Goal: Information Seeking & Learning: Understand process/instructions

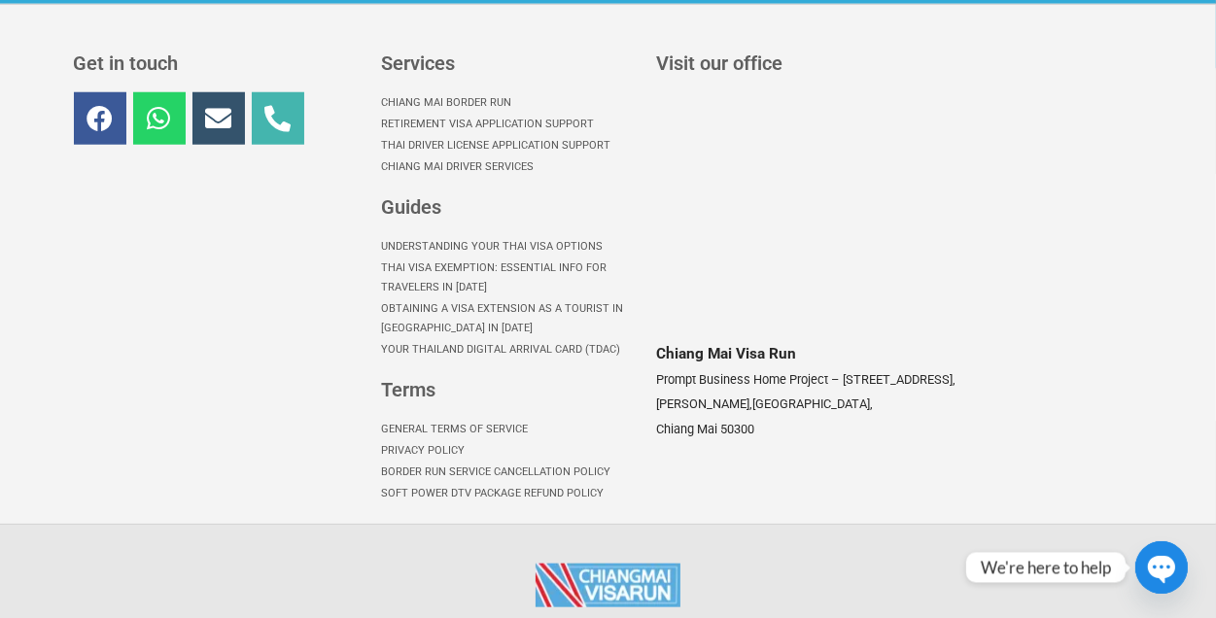
scroll to position [1593, 0]
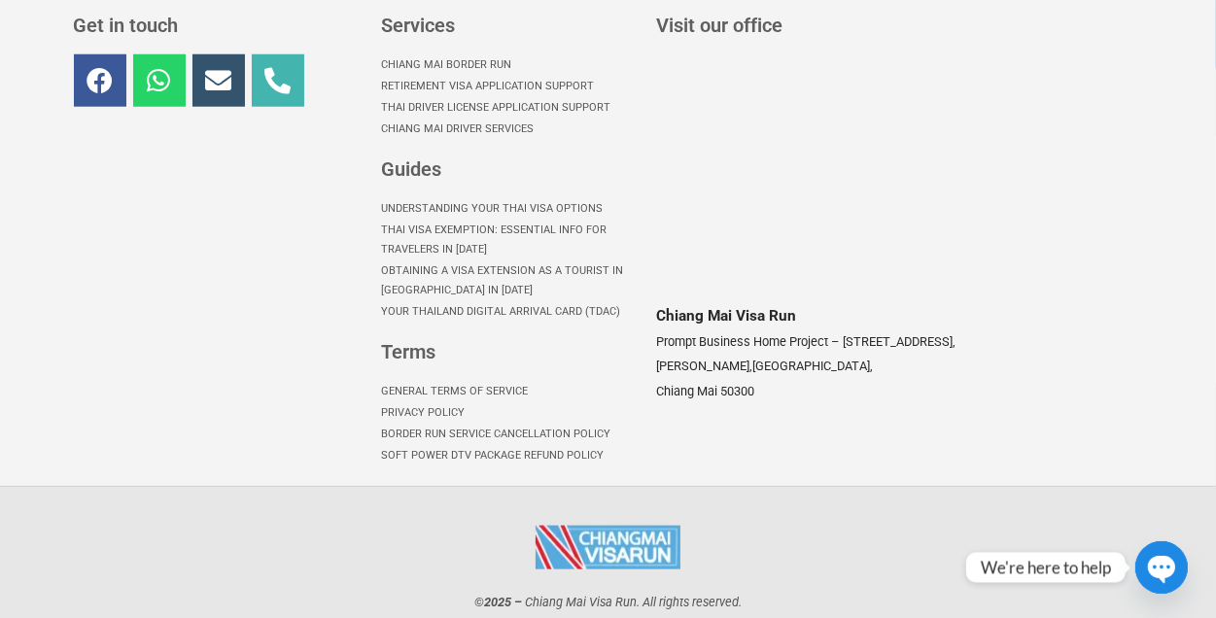
click at [1039, 589] on p "© 2025 – [GEOGRAPHIC_DATA] Visa Run . All rights reserved." at bounding box center [608, 601] width 1089 height 25
click at [1153, 553] on circle "button" at bounding box center [1161, 567] width 52 height 52
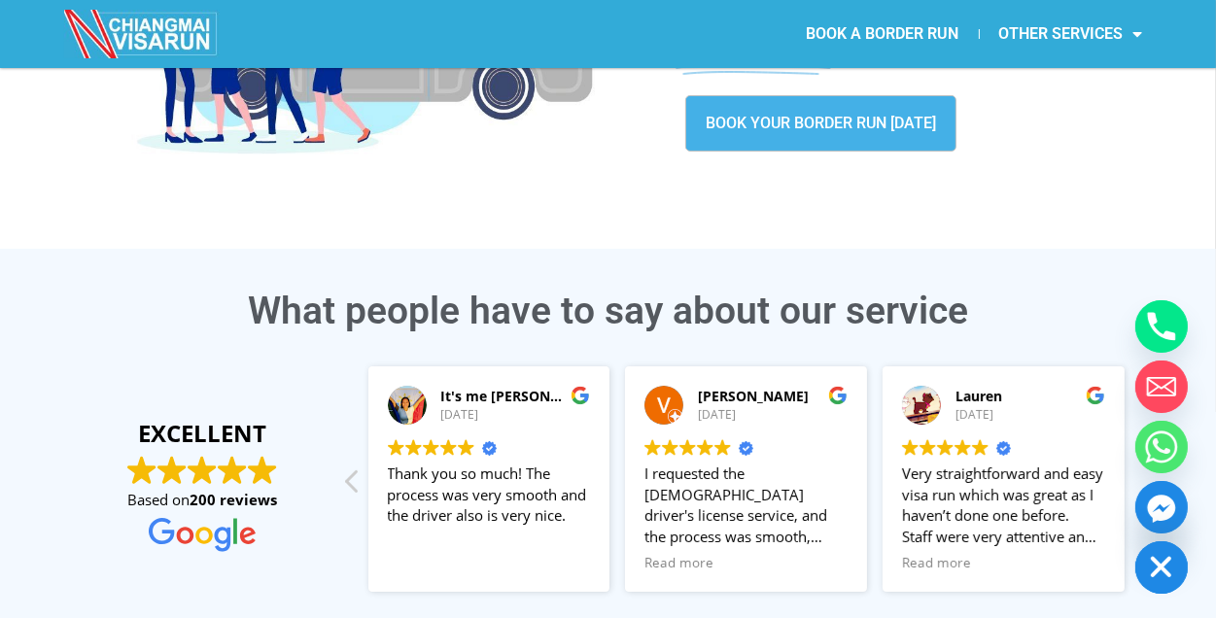
scroll to position [232, 0]
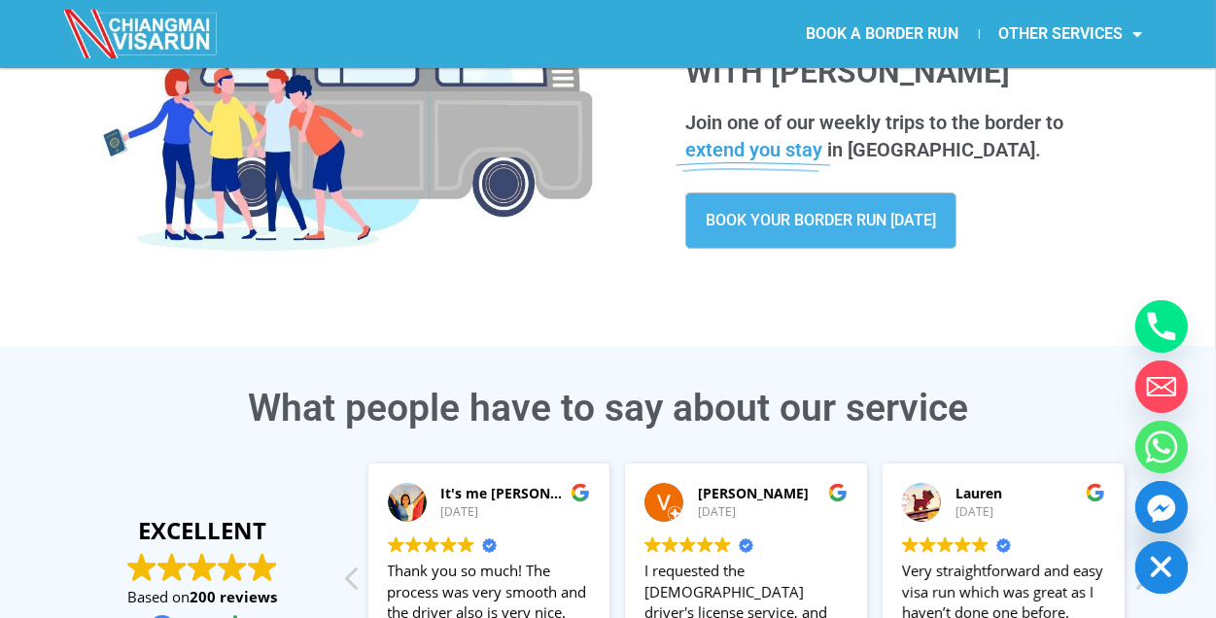
click at [813, 226] on span "BOOK YOUR BORDER RUN [DATE]" at bounding box center [821, 221] width 230 height 16
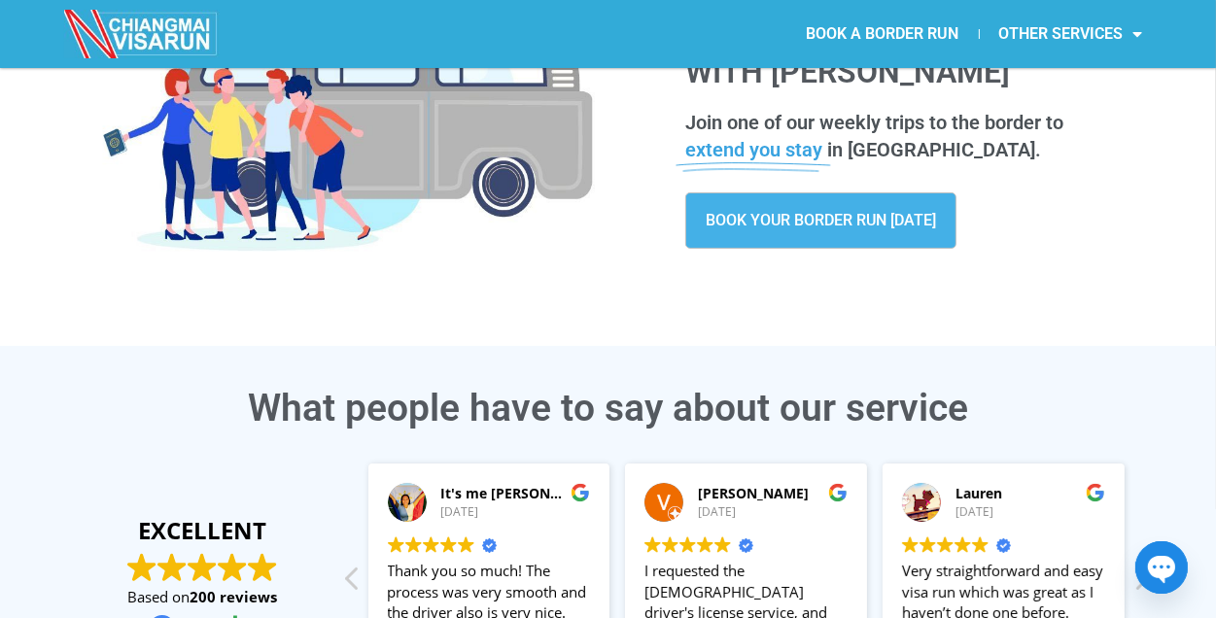
click at [1149, 570] on icon "button" at bounding box center [1162, 570] width 30 height 30
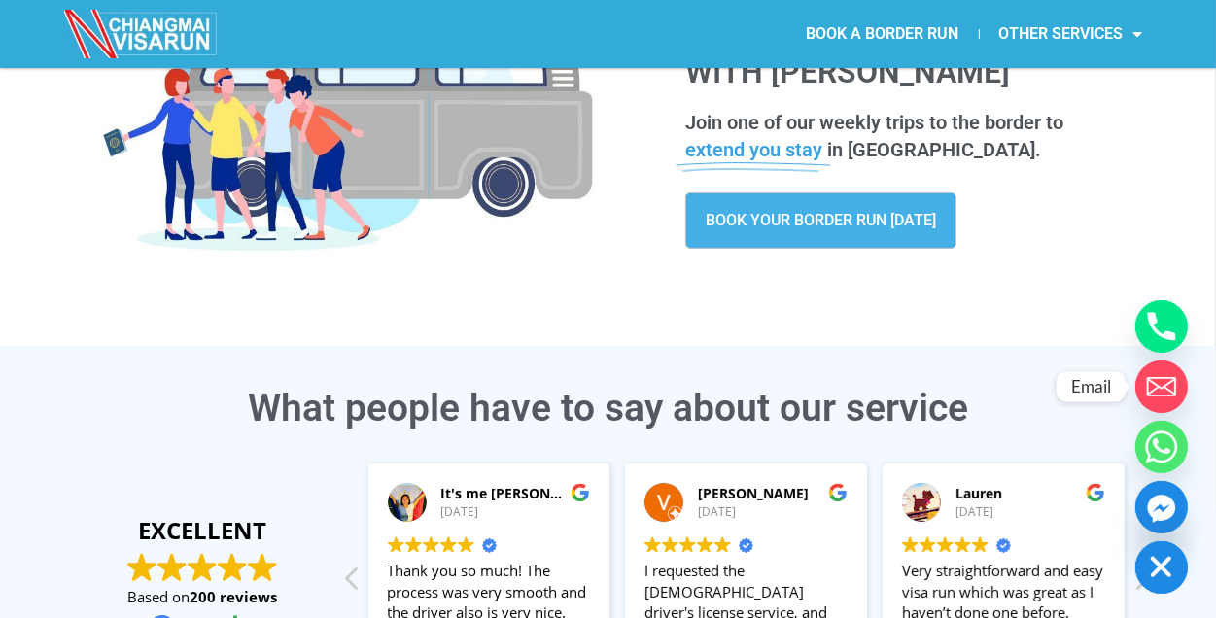
click at [1160, 381] on circle "Email" at bounding box center [1161, 387] width 52 height 52
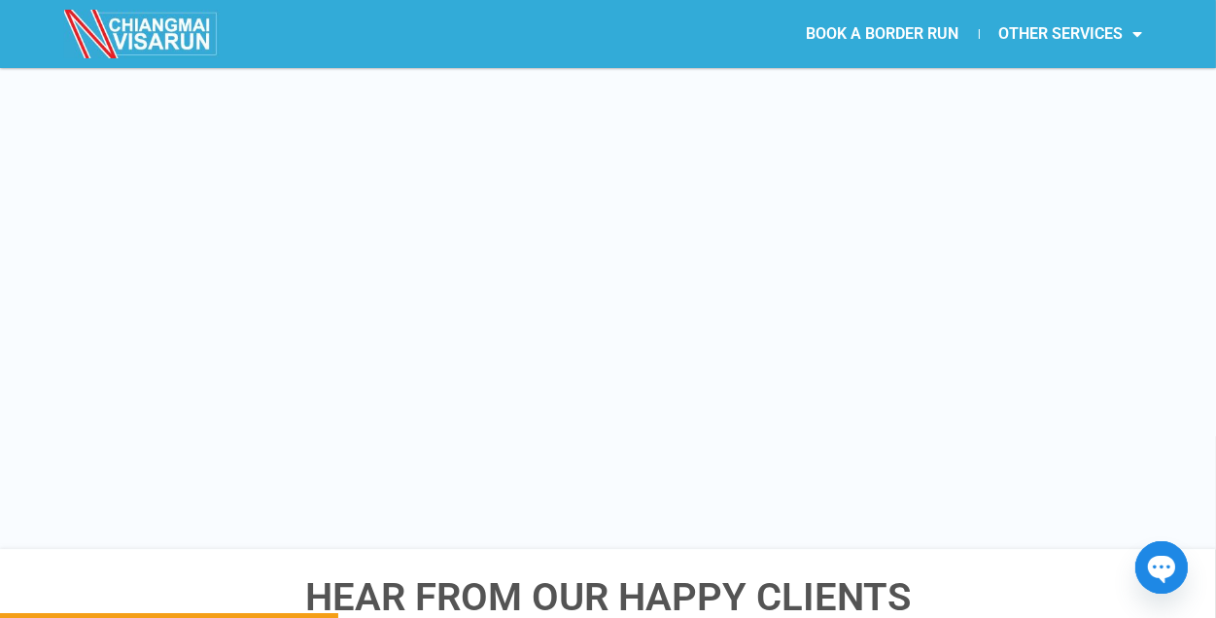
scroll to position [2819, 0]
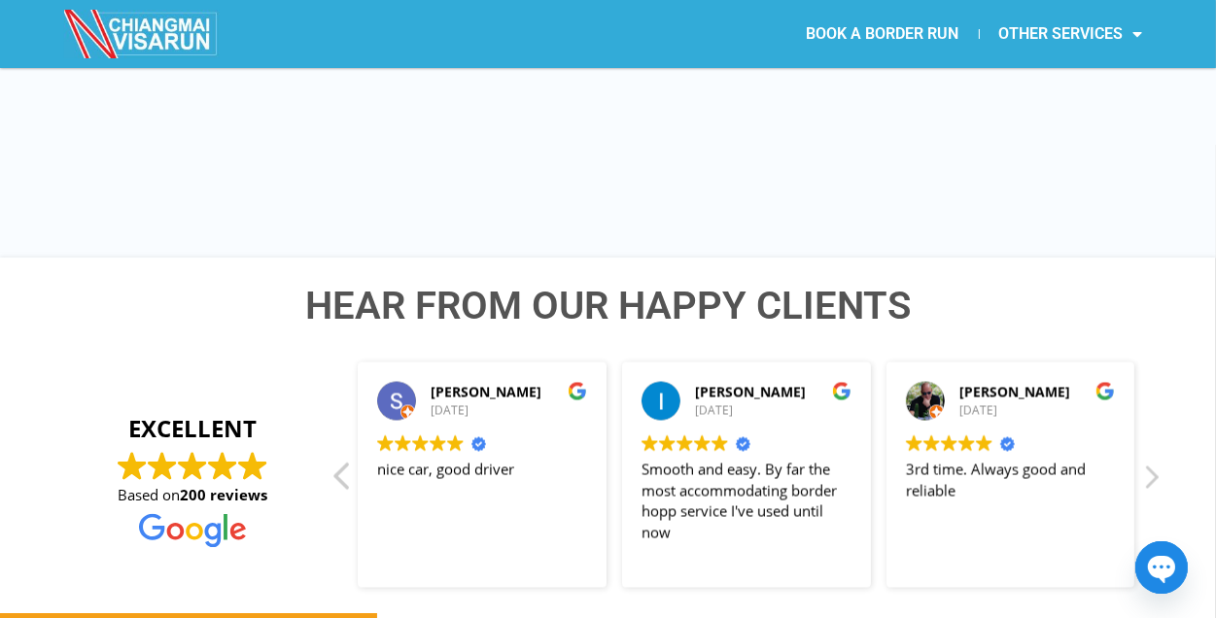
click at [345, 460] on div "Previous review" at bounding box center [342, 483] width 23 height 47
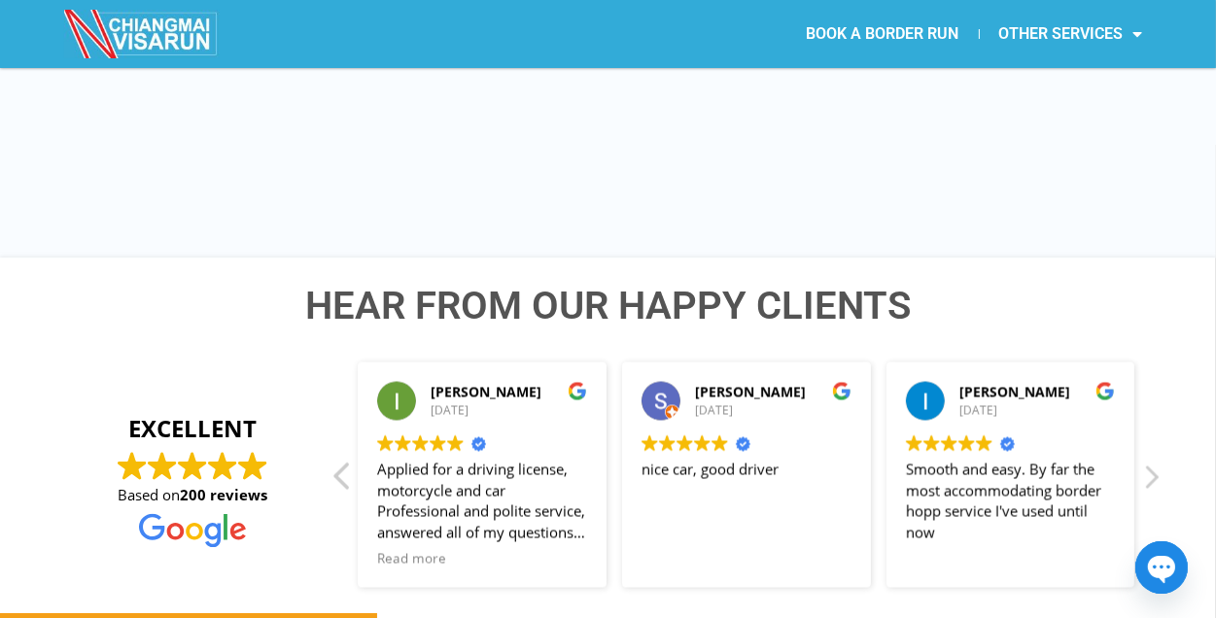
click at [334, 460] on div "Previous review" at bounding box center [342, 483] width 23 height 47
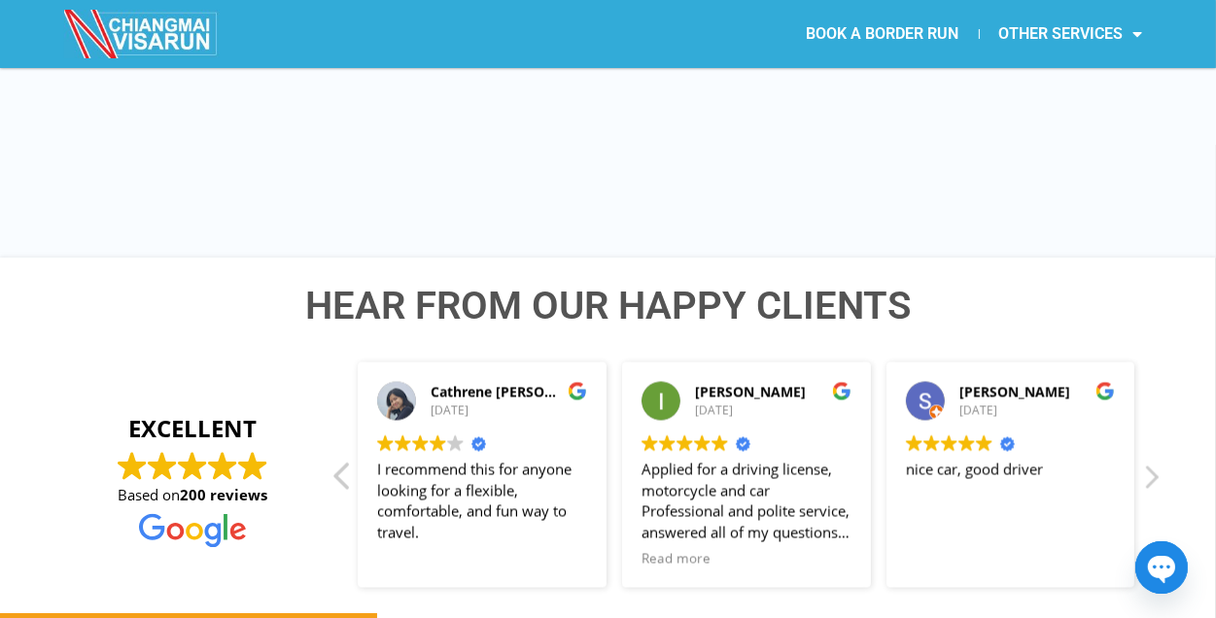
click at [334, 460] on div "Previous review" at bounding box center [342, 483] width 23 height 47
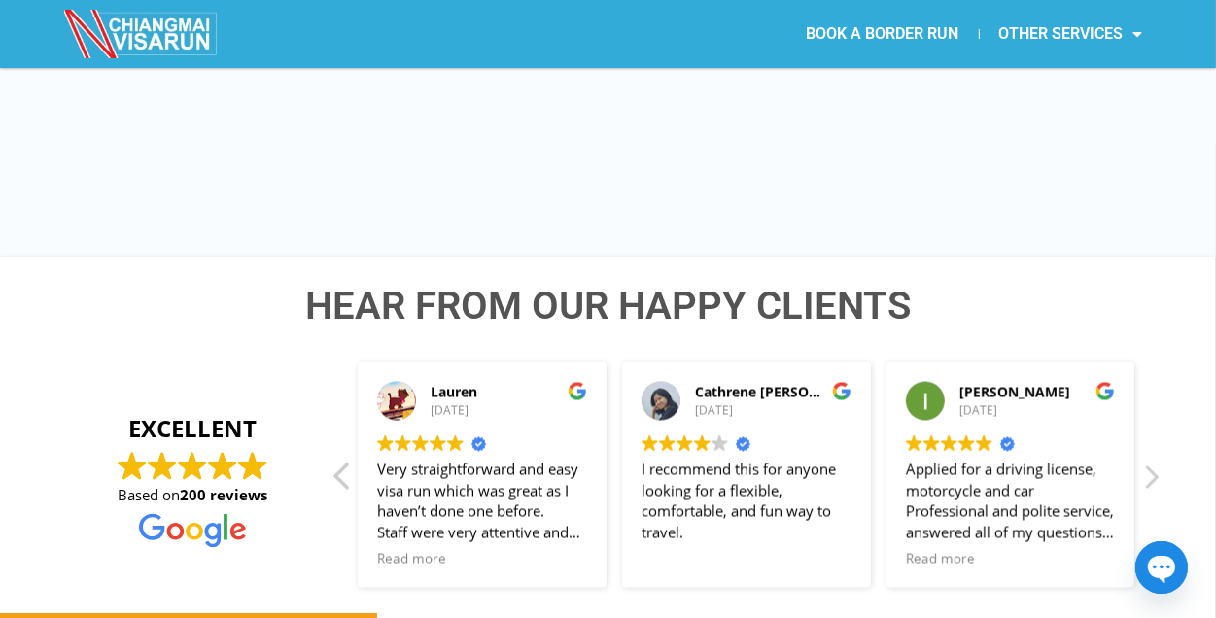
click at [334, 460] on div "Previous review" at bounding box center [342, 483] width 23 height 47
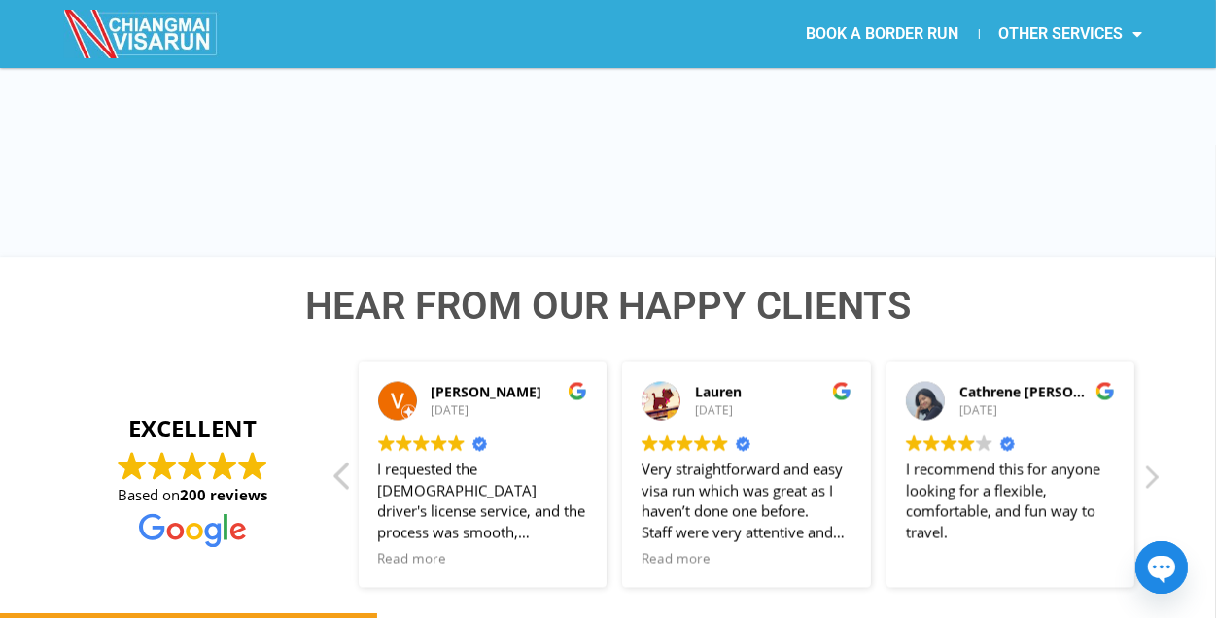
click at [334, 460] on div "Previous review" at bounding box center [342, 483] width 23 height 47
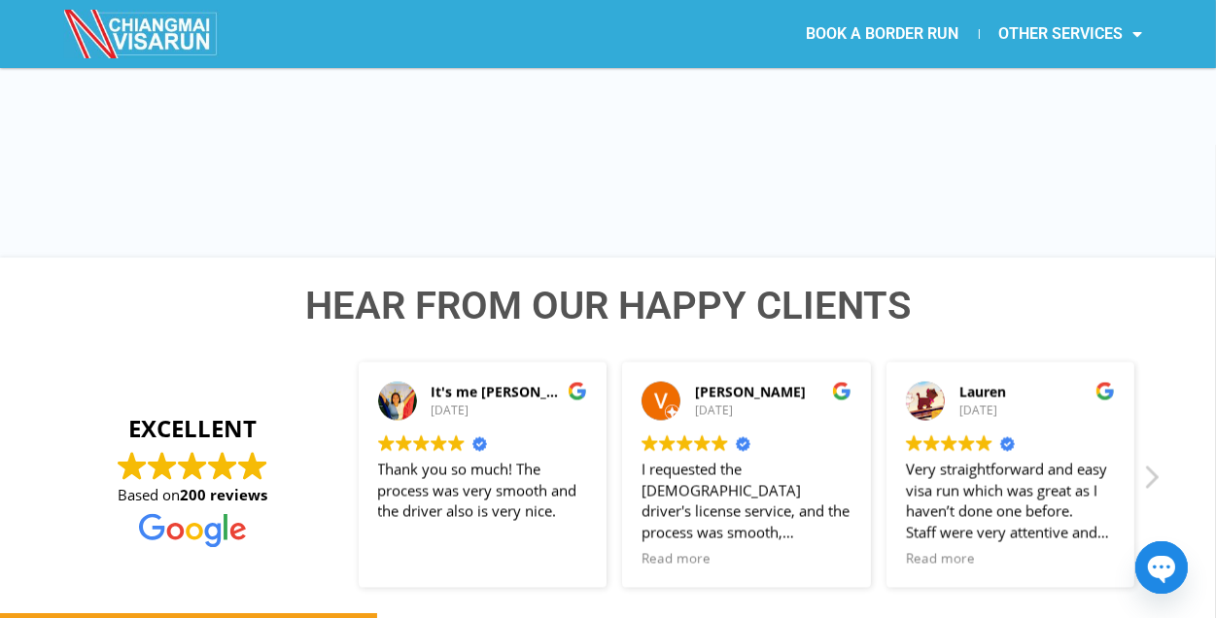
click at [334, 416] on div "It's me Nona G. 28/07/2025 Trustindex verifies that the original source of the …" at bounding box center [746, 475] width 831 height 249
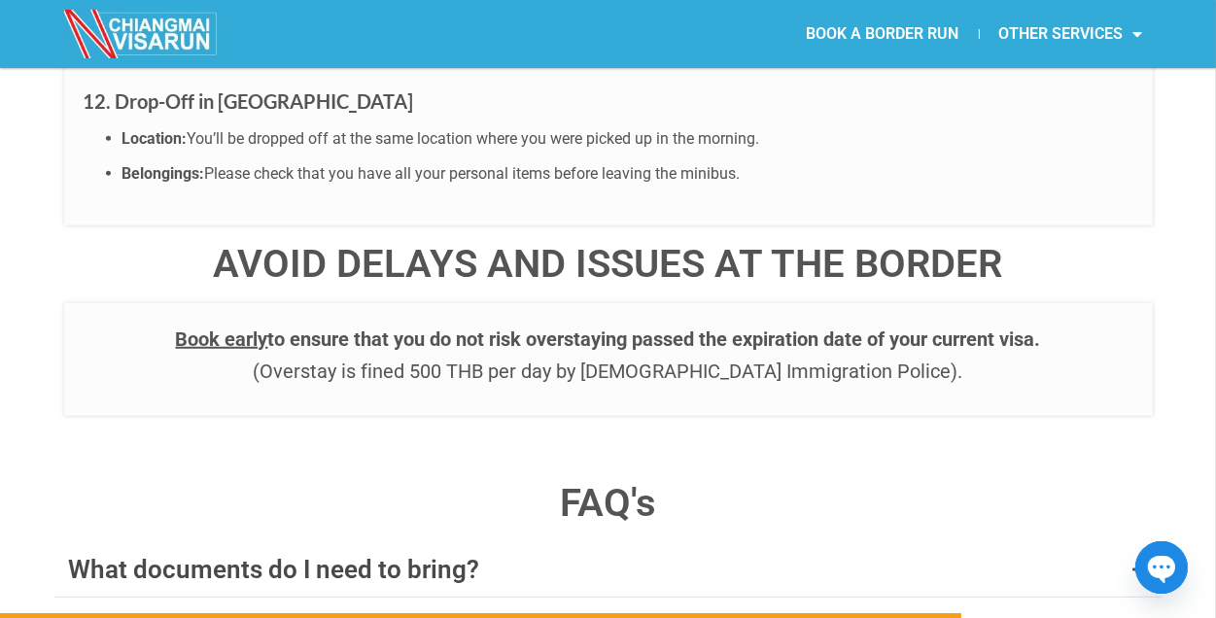
scroll to position [7485, 0]
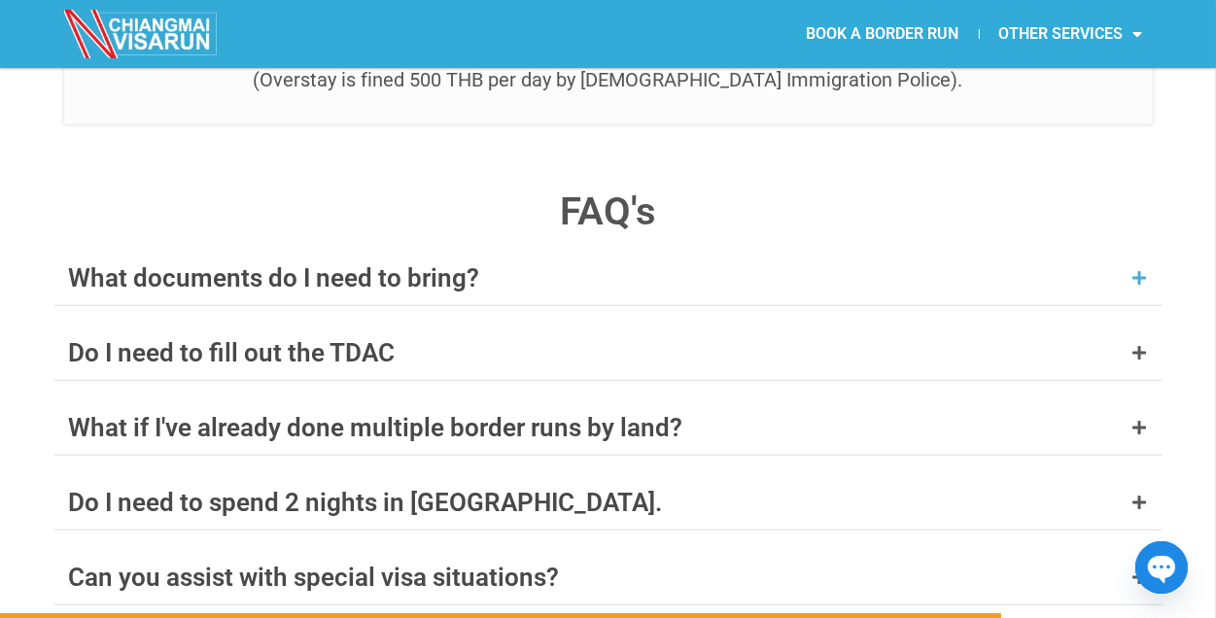
click at [1147, 251] on div "What documents do I need to bring?" at bounding box center [608, 278] width 1108 height 54
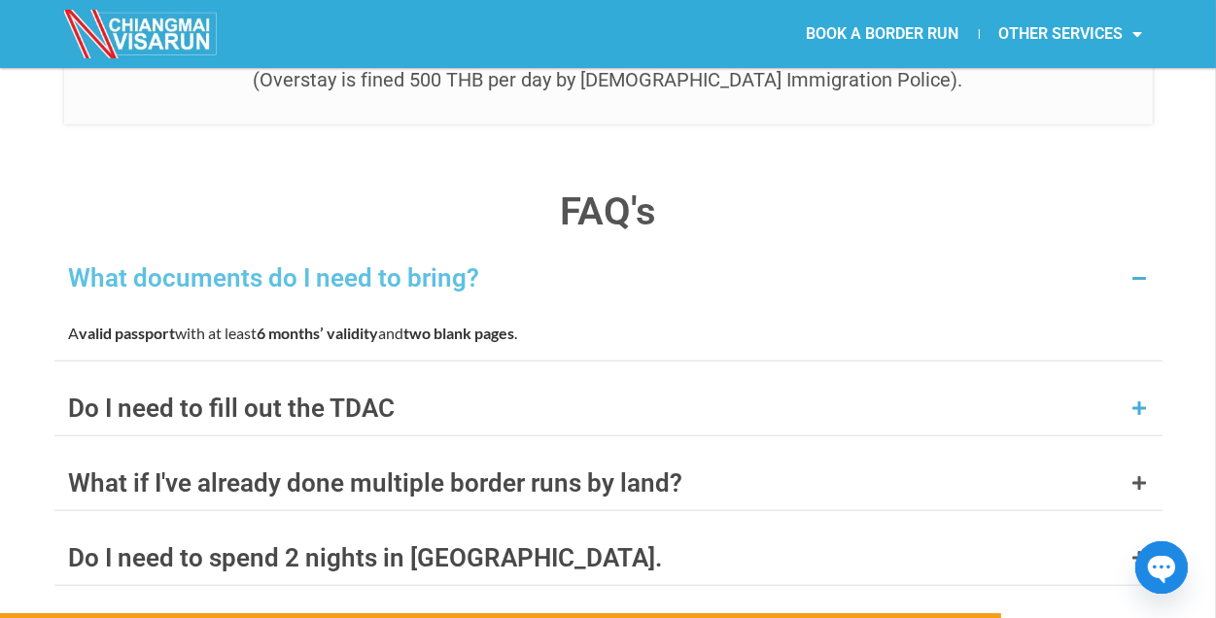
click at [1149, 381] on div "Do I need to fill out the TDAC" at bounding box center [608, 408] width 1108 height 54
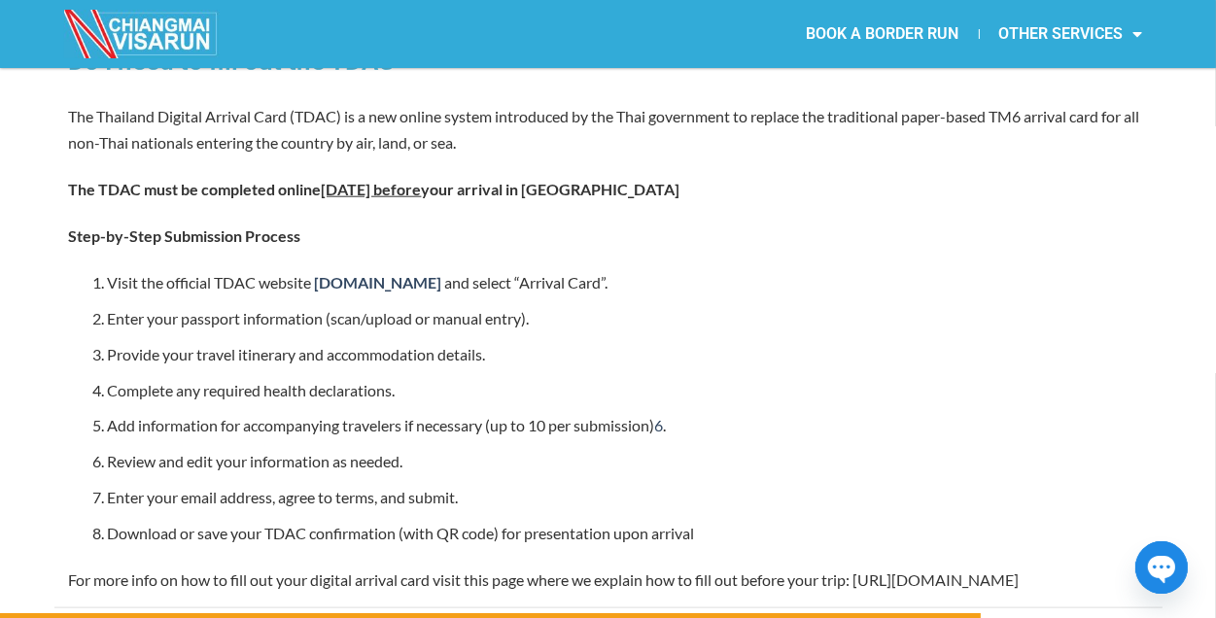
scroll to position [7971, 0]
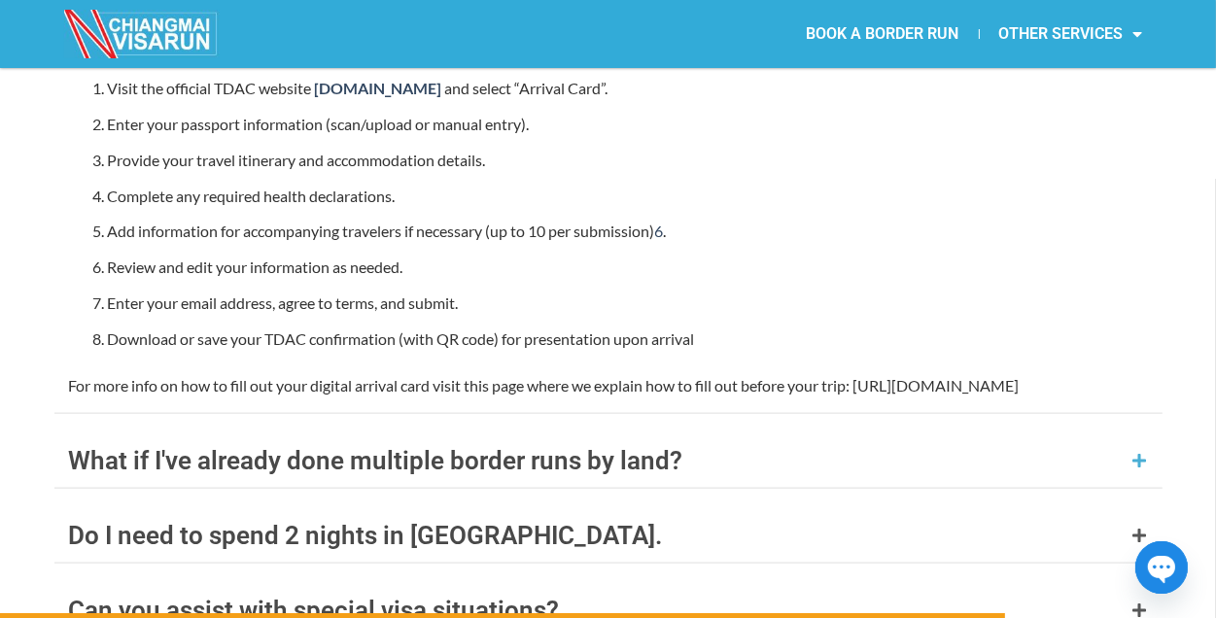
click at [1135, 453] on icon at bounding box center [1140, 461] width 16 height 16
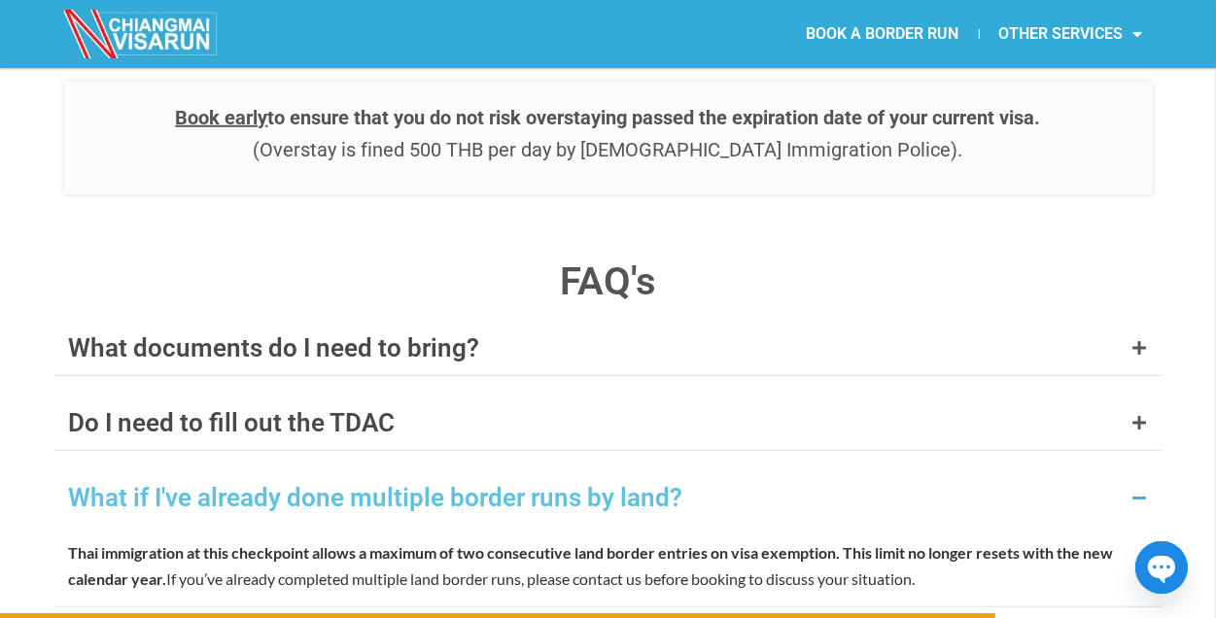
scroll to position [7610, 0]
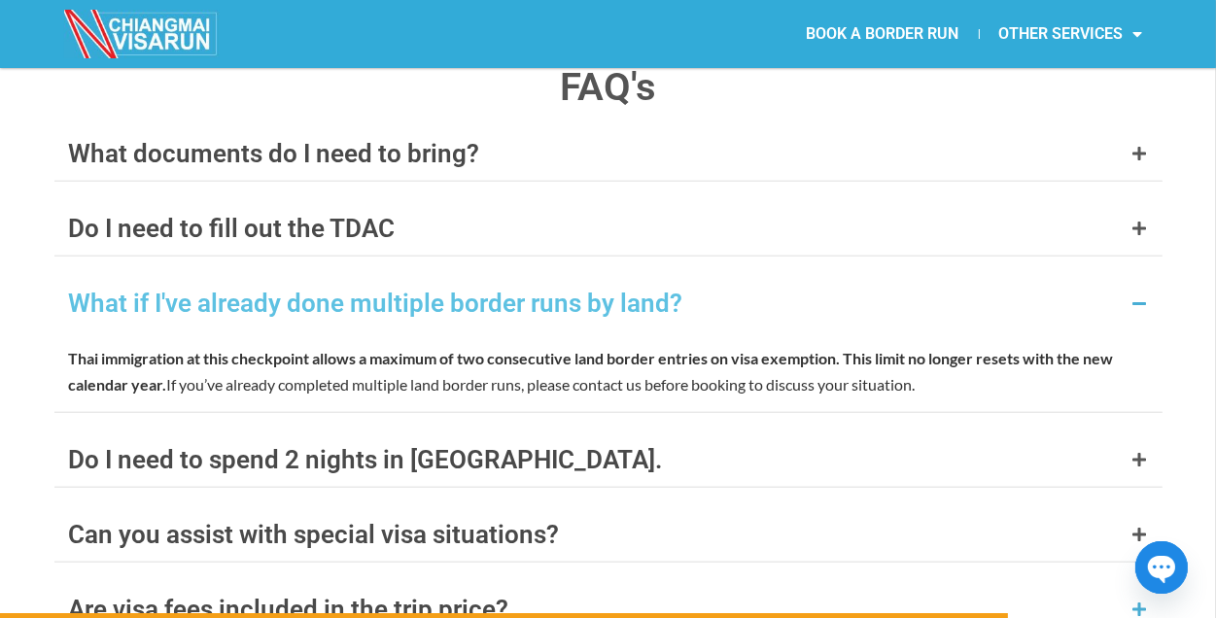
click at [1143, 602] on icon at bounding box center [1140, 610] width 16 height 16
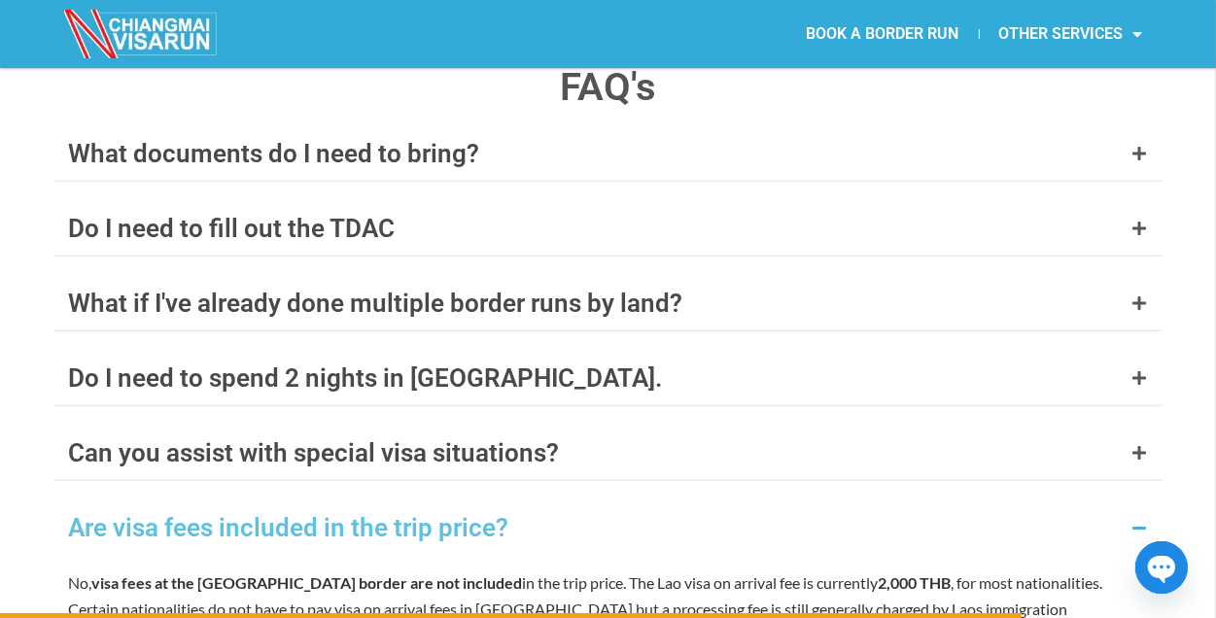
scroll to position [7707, 0]
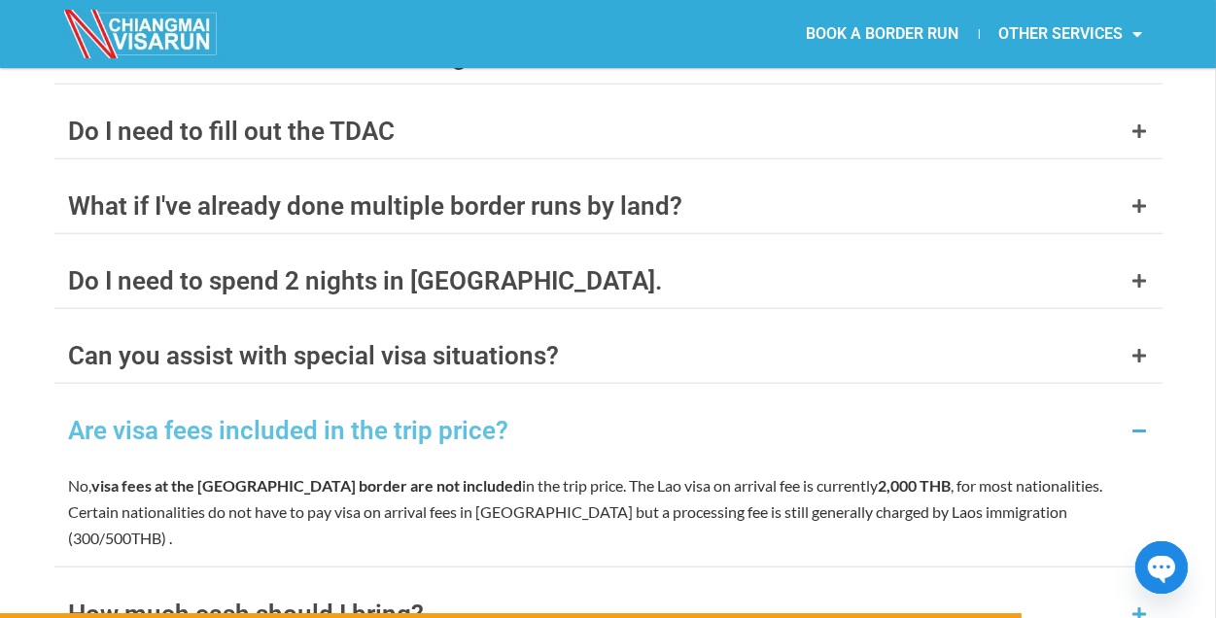
click at [1143, 607] on icon at bounding box center [1140, 615] width 16 height 16
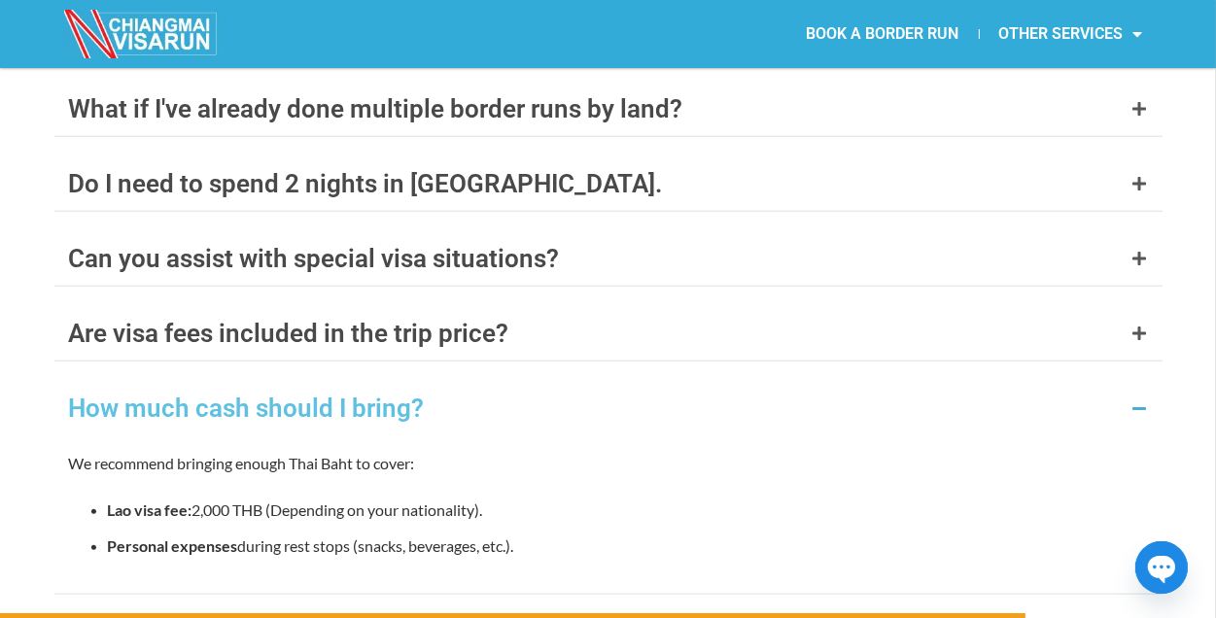
scroll to position [7901, 0]
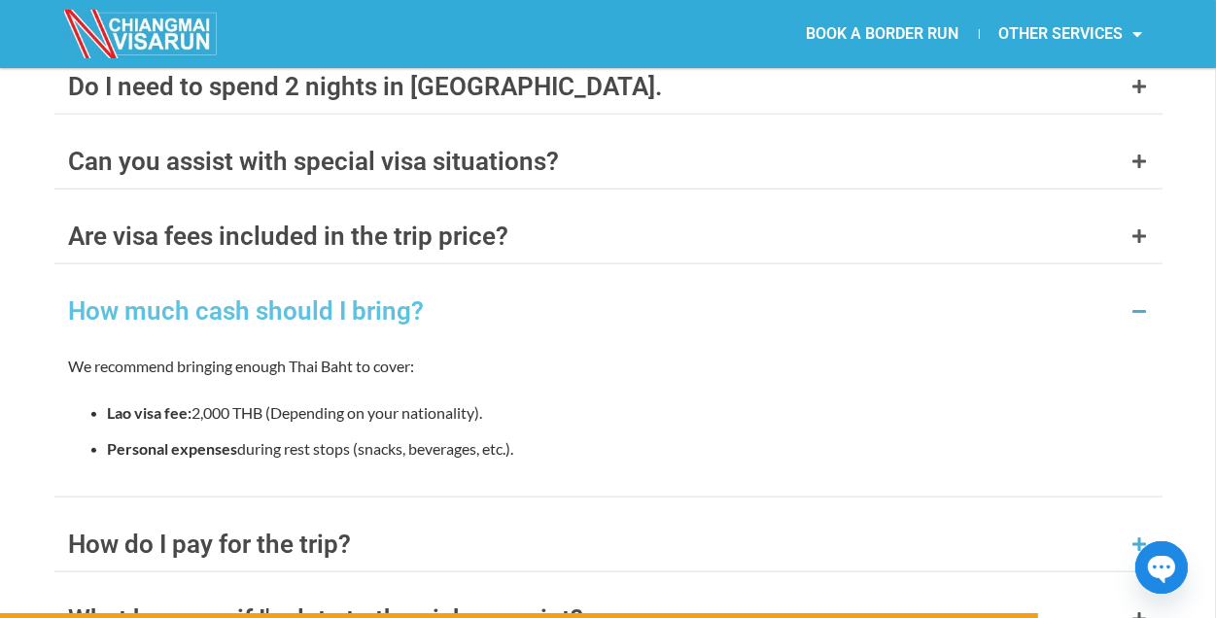
click at [1141, 537] on icon at bounding box center [1140, 545] width 16 height 16
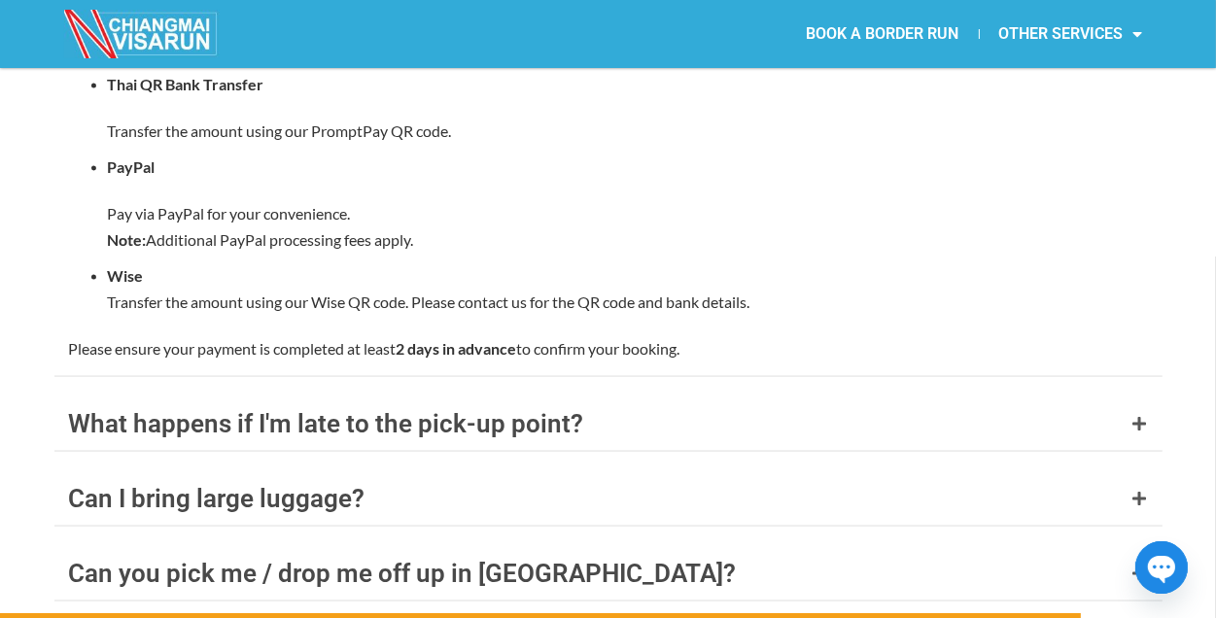
scroll to position [8582, 0]
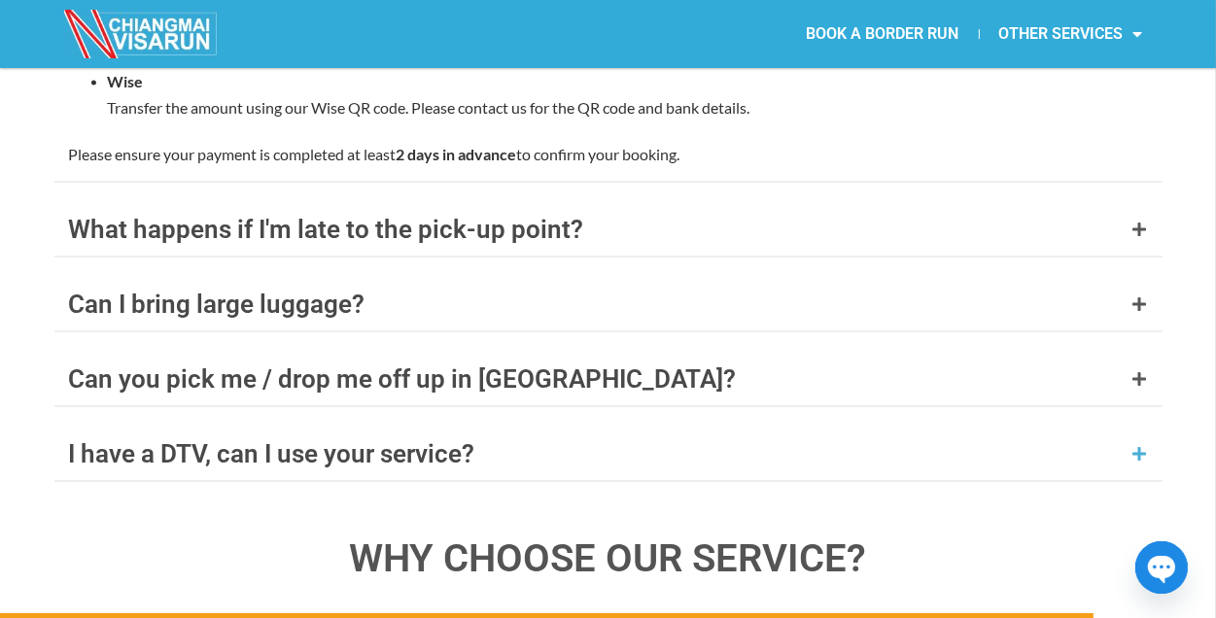
click at [1147, 446] on icon at bounding box center [1140, 454] width 16 height 16
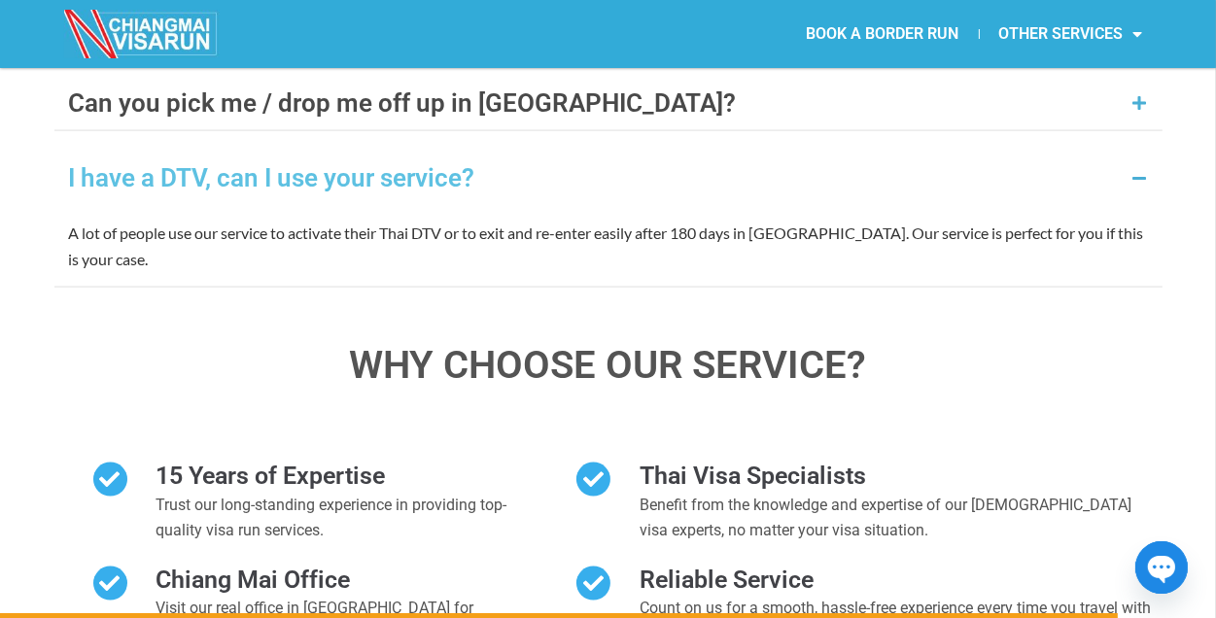
scroll to position [8214, 0]
